Goal: Find specific page/section: Find specific page/section

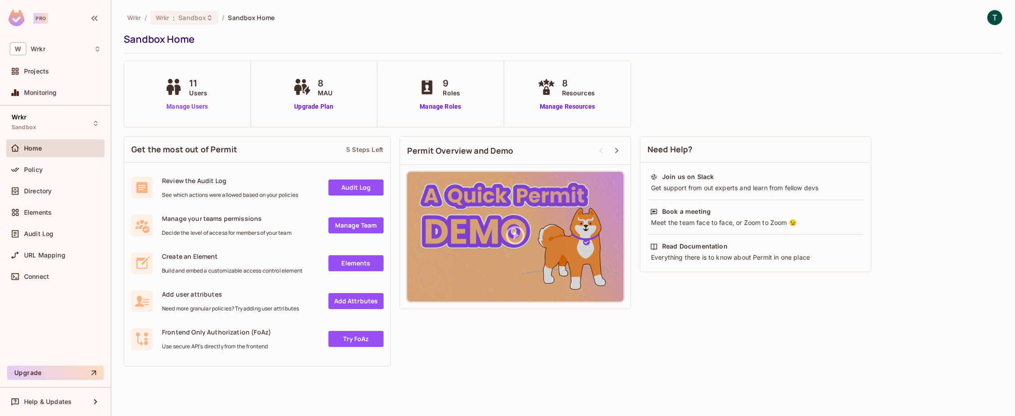
click at [169, 110] on link "Manage Users" at bounding box center [186, 106] width 49 height 9
click at [183, 15] on span "Sandbox" at bounding box center [193, 17] width 28 height 8
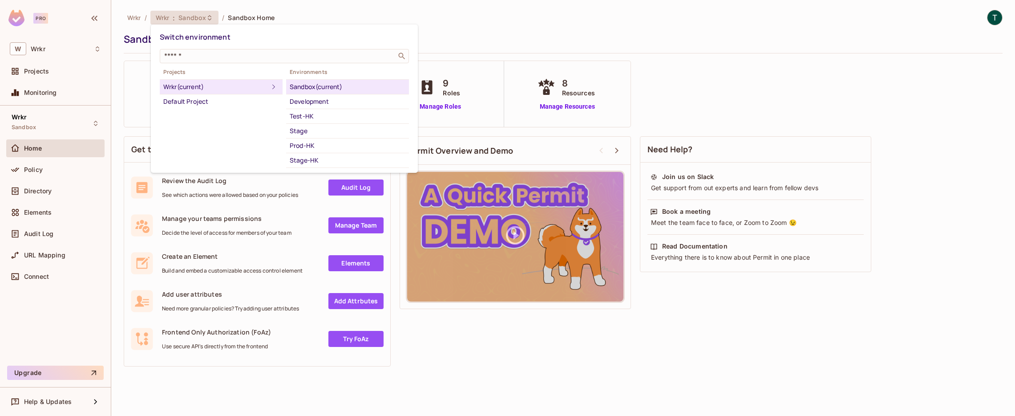
click at [462, 28] on div at bounding box center [507, 208] width 1015 height 416
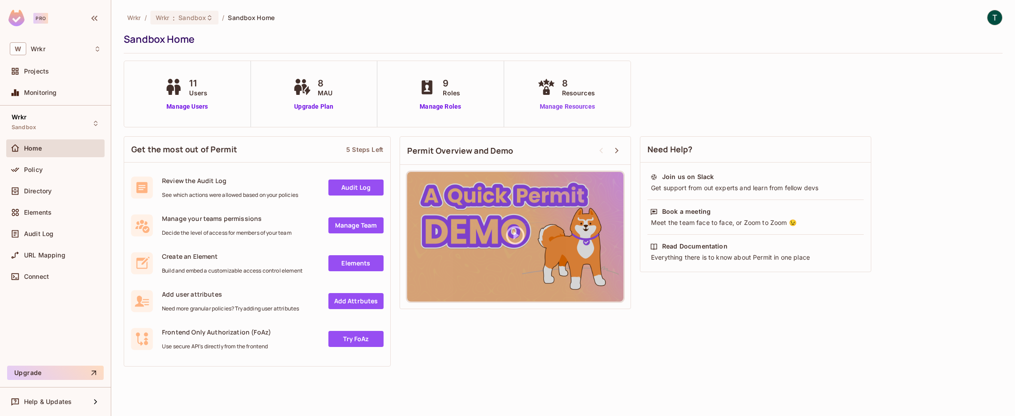
click at [556, 105] on link "Manage Resources" at bounding box center [568, 106] width 64 height 9
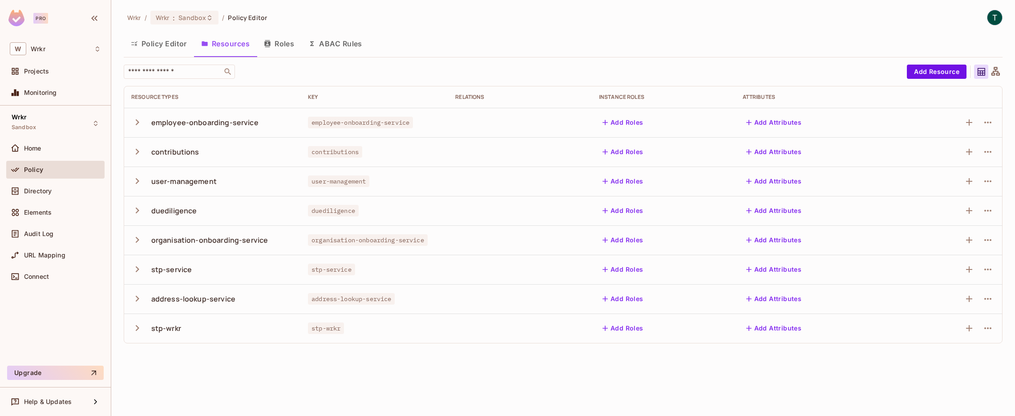
click at [136, 241] on icon "button" at bounding box center [138, 240] width 4 height 6
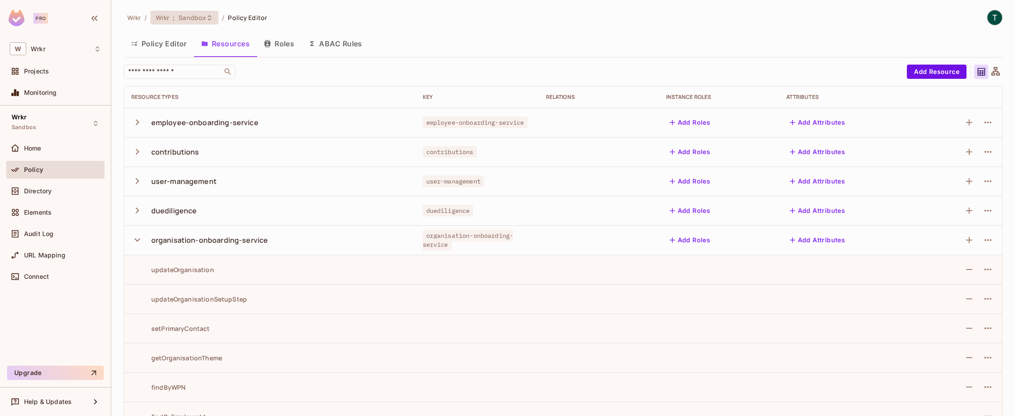
click at [201, 15] on span "Sandbox" at bounding box center [193, 17] width 28 height 8
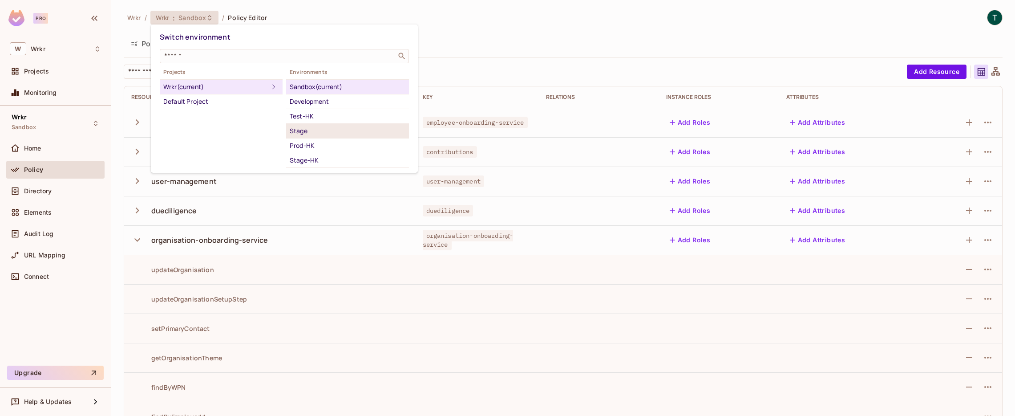
click at [326, 127] on div "Stage" at bounding box center [348, 131] width 116 height 11
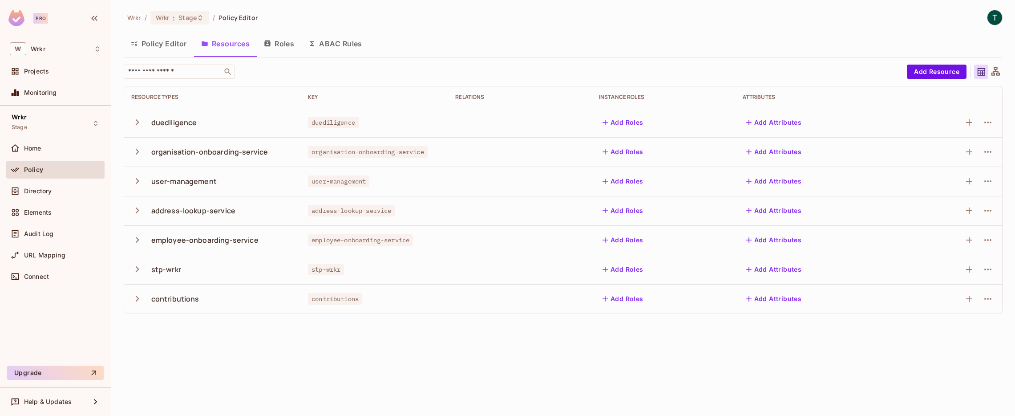
click at [215, 155] on div "organisation-onboarding-service" at bounding box center [209, 152] width 117 height 10
click at [136, 151] on icon "button" at bounding box center [137, 152] width 12 height 12
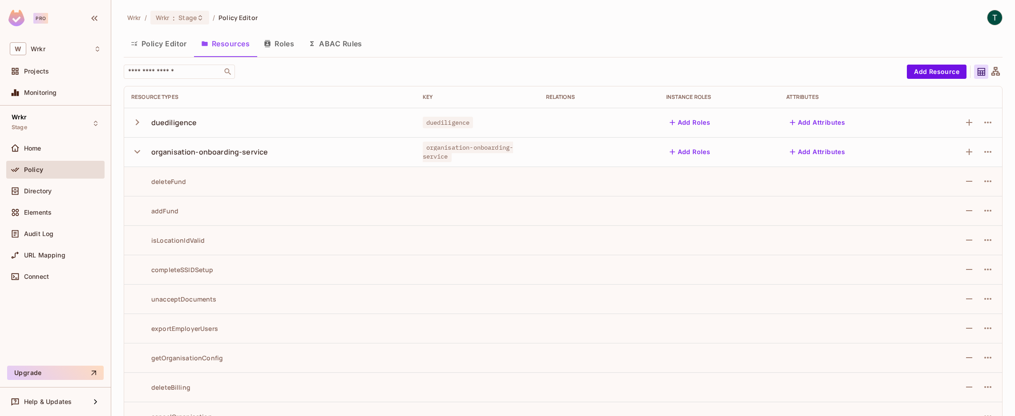
click at [140, 150] on icon "button" at bounding box center [137, 152] width 12 height 12
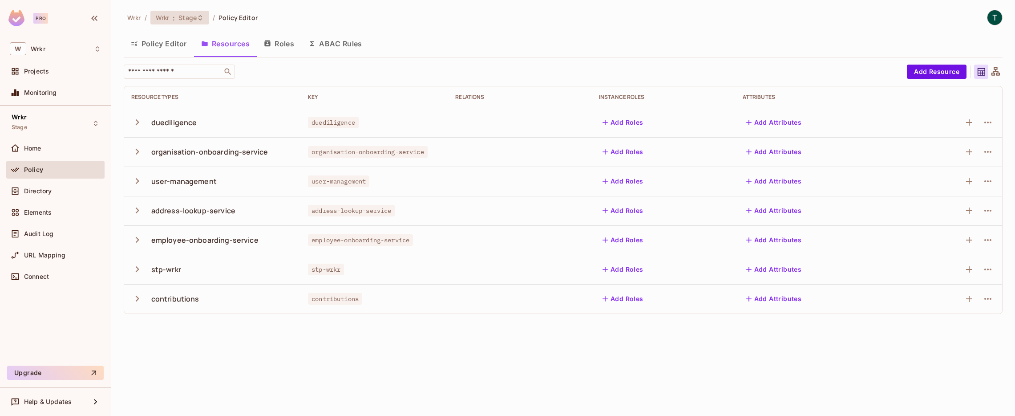
click at [199, 19] on icon at bounding box center [200, 17] width 7 height 7
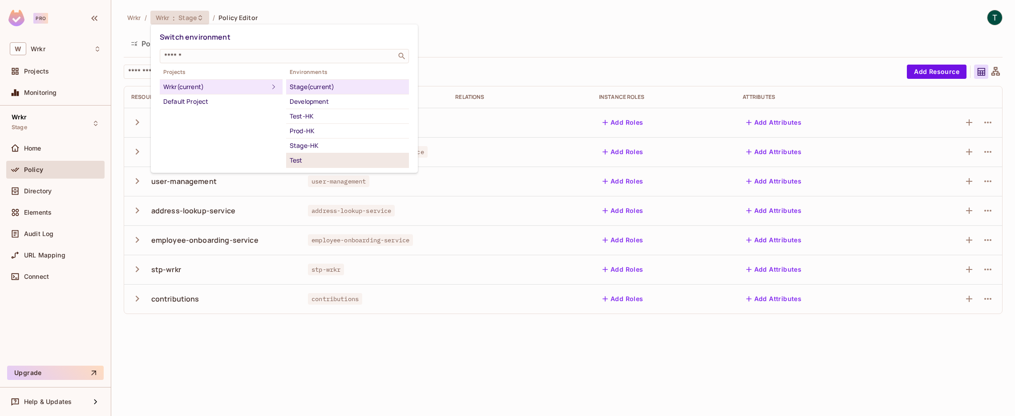
click at [336, 162] on div "Test" at bounding box center [348, 160] width 116 height 11
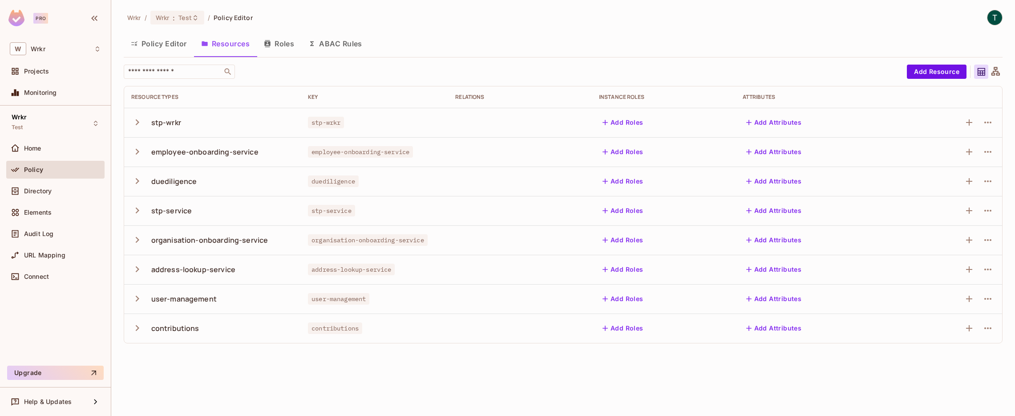
click at [223, 237] on div "organisation-onboarding-service" at bounding box center [209, 240] width 117 height 10
click at [139, 241] on icon "button" at bounding box center [137, 240] width 12 height 12
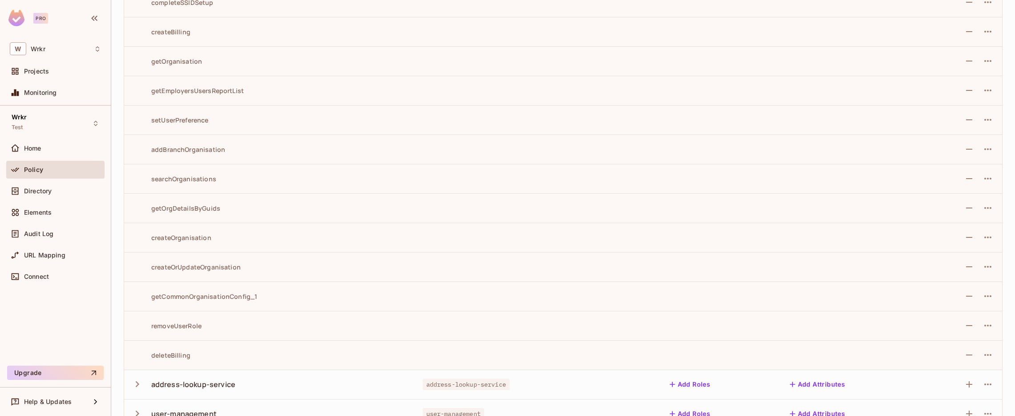
scroll to position [1521, 0]
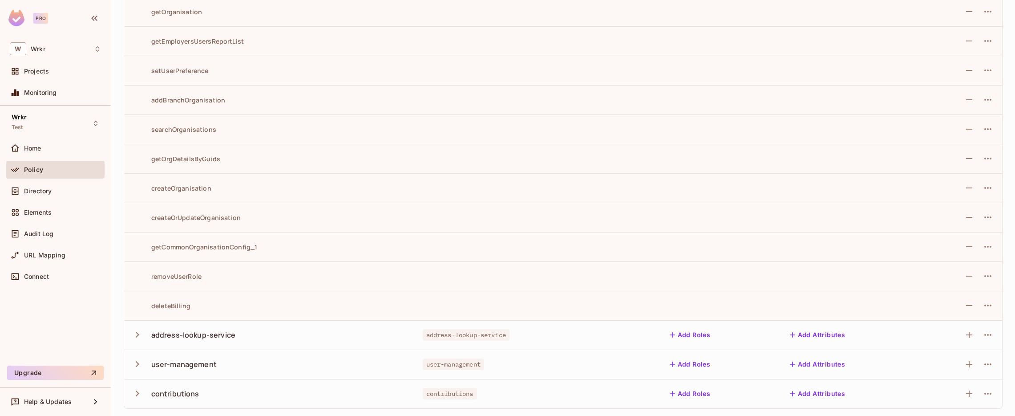
click at [188, 161] on div "getOrgDetailsByGuids" at bounding box center [175, 158] width 89 height 8
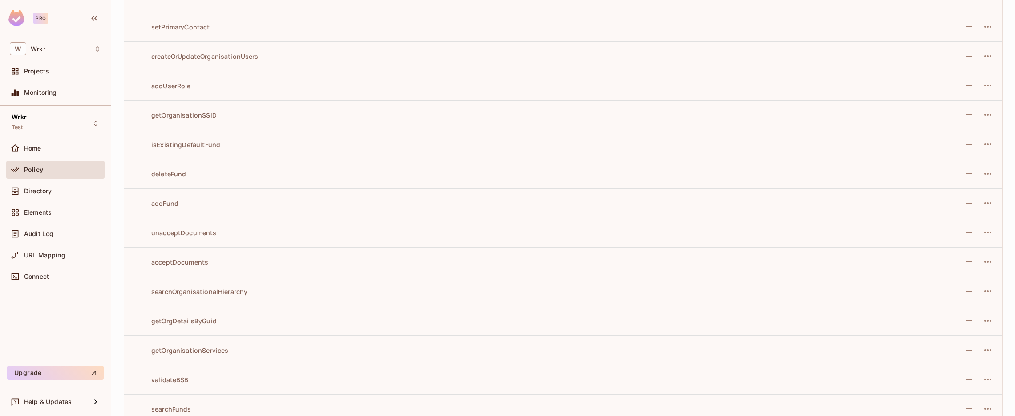
scroll to position [0, 0]
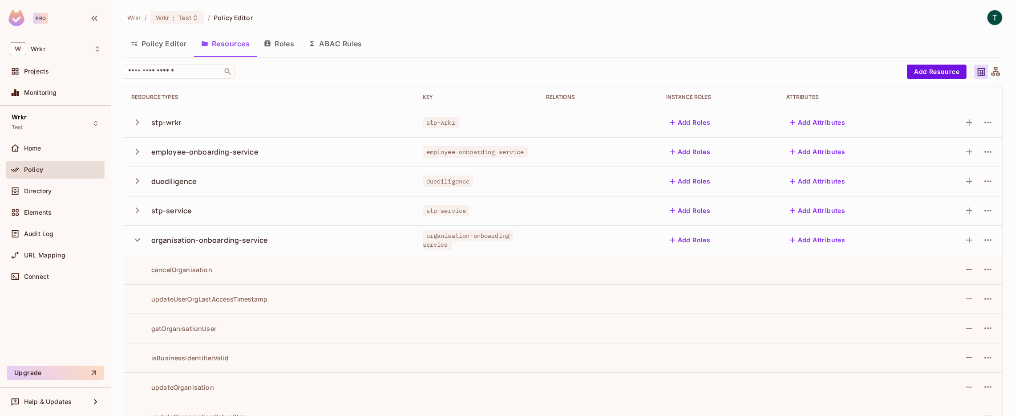
click at [173, 44] on button "Policy Editor" at bounding box center [159, 43] width 70 height 22
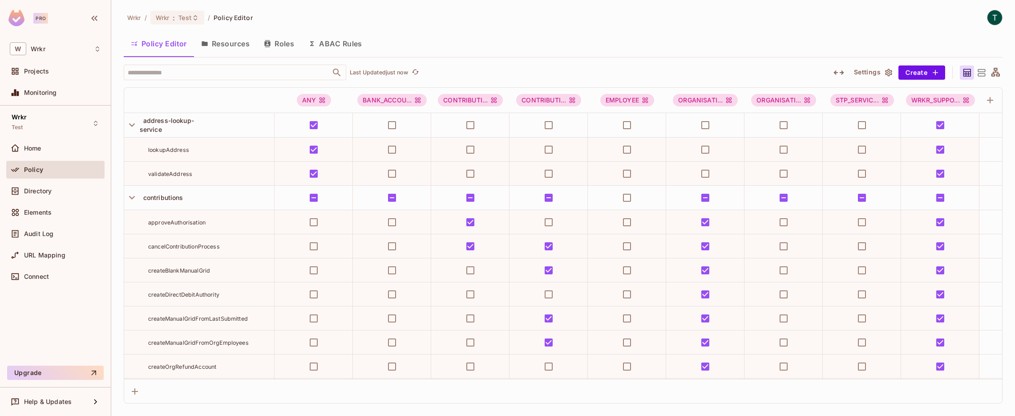
click at [223, 44] on button "Resources" at bounding box center [225, 43] width 63 height 22
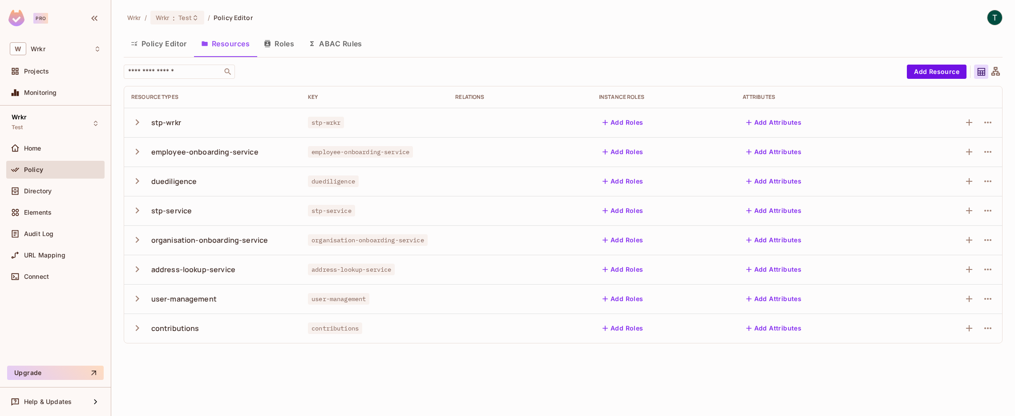
click at [139, 297] on icon "button" at bounding box center [137, 298] width 12 height 12
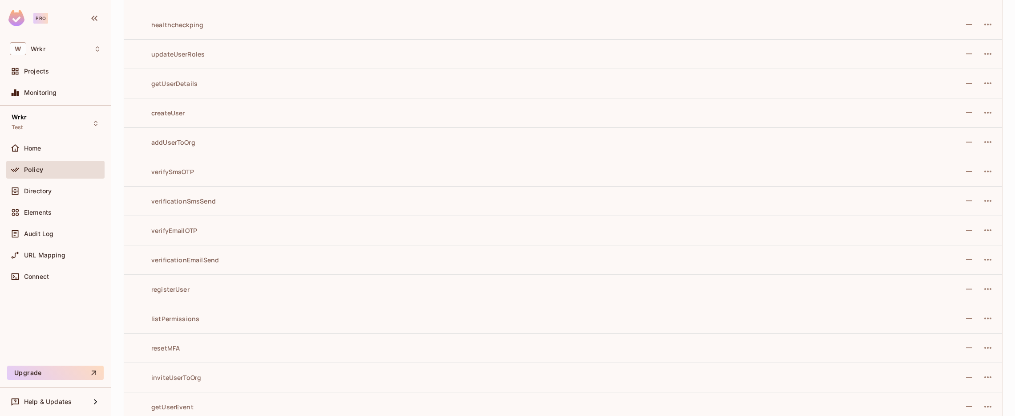
scroll to position [955, 0]
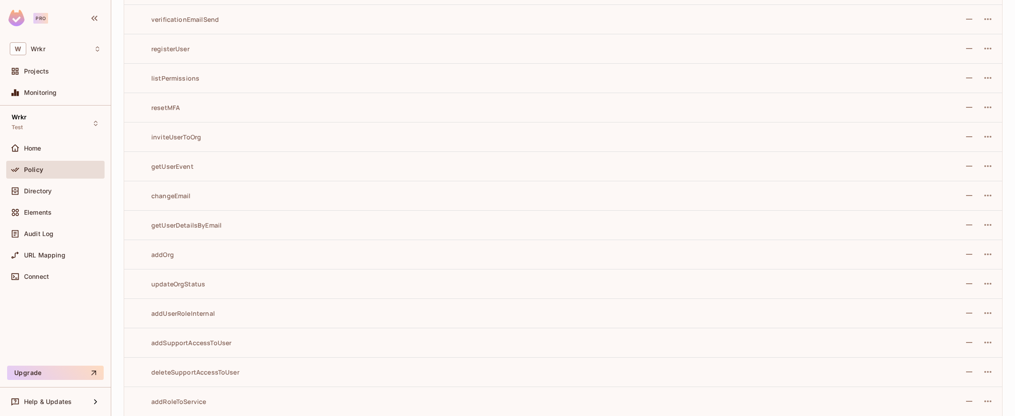
click at [166, 80] on div "listPermissions" at bounding box center [165, 78] width 68 height 8
copy div "listPermissions"
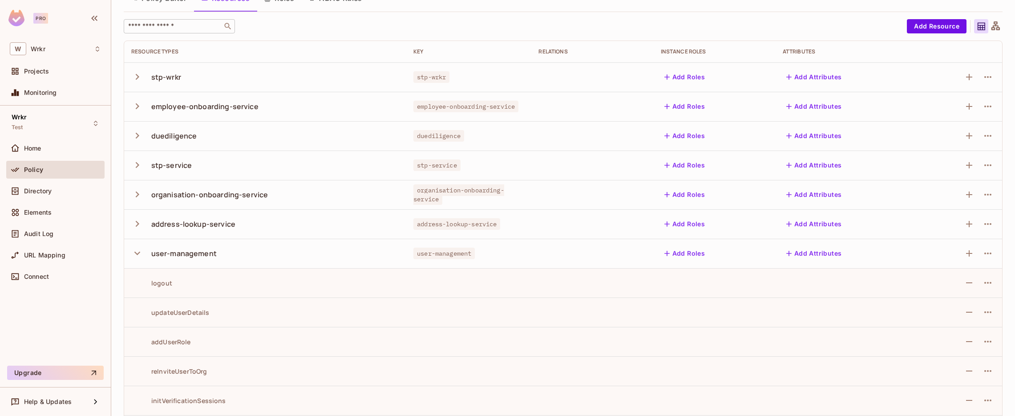
scroll to position [0, 0]
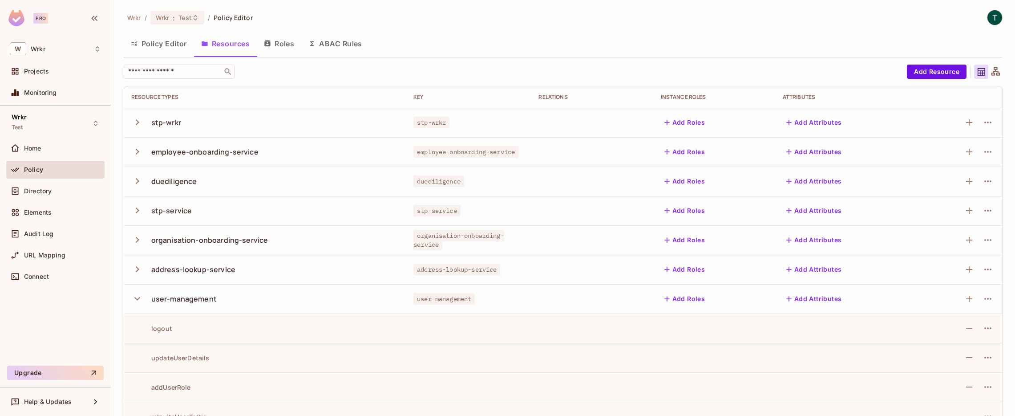
click at [170, 47] on button "Policy Editor" at bounding box center [159, 43] width 70 height 22
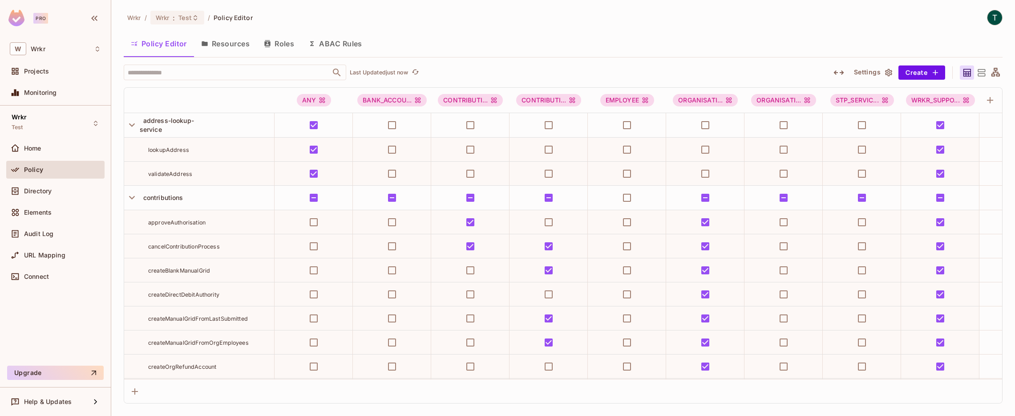
scroll to position [8721, 0]
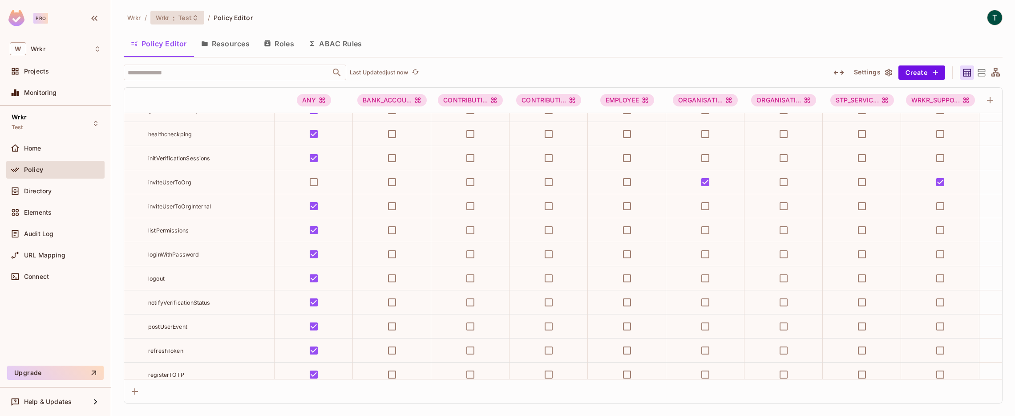
click at [192, 16] on span "Test" at bounding box center [185, 17] width 13 height 8
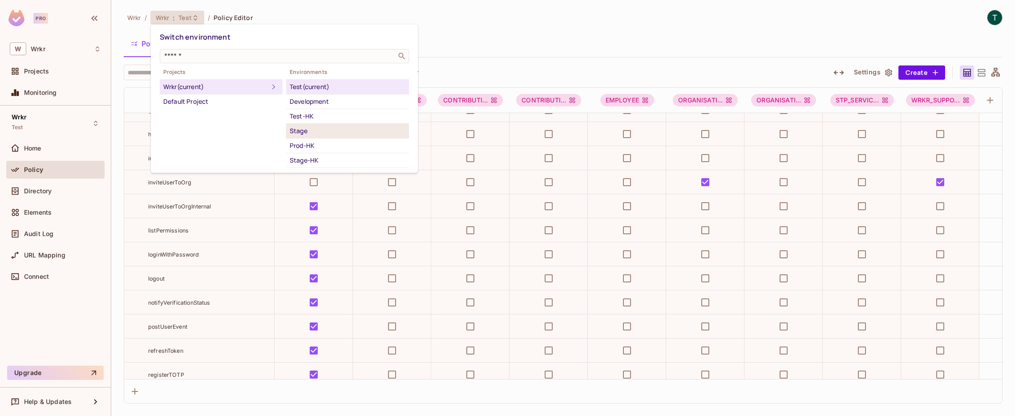
click at [290, 126] on div "Stage" at bounding box center [348, 131] width 116 height 11
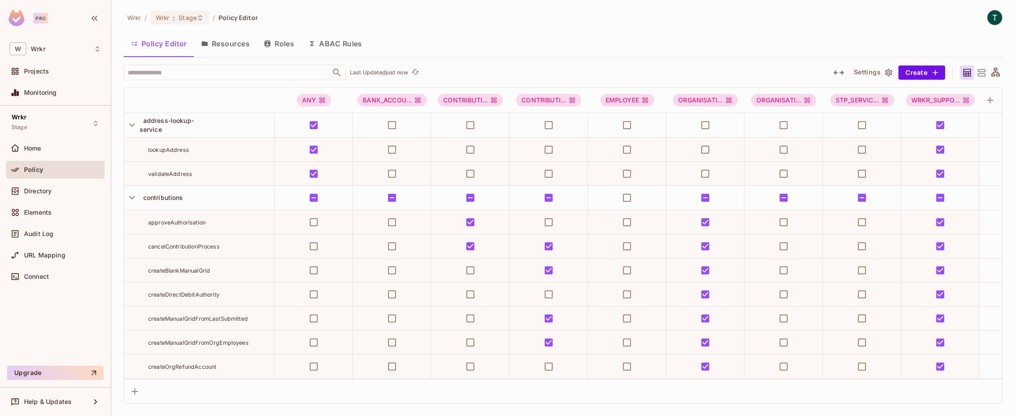
scroll to position [7543, 0]
